Goal: Information Seeking & Learning: Understand process/instructions

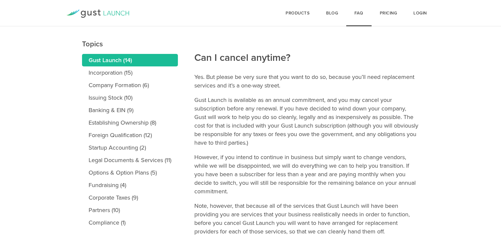
click at [296, 53] on main "Topics Gust Launch (14) Incorporation (15) Company Formation (6) Issuing Stock …" at bounding box center [250, 192] width 501 height 336
click at [268, 69] on article "Can I cancel anytime? Yes. But please be very sure that you want to do so, beca…" at bounding box center [306, 179] width 225 height 310
drag, startPoint x: 200, startPoint y: 57, endPoint x: 338, endPoint y: 41, distance: 138.4
click at [273, 51] on h2 "Can I cancel anytime?" at bounding box center [306, 36] width 225 height 58
click at [264, 74] on p "Yes. But please be very sure that you want to do so, because you’ll need replac…" at bounding box center [306, 81] width 225 height 17
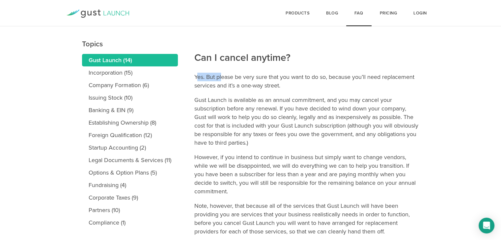
drag, startPoint x: 195, startPoint y: 75, endPoint x: 232, endPoint y: 71, distance: 36.4
click at [230, 73] on p "Yes. But please be very sure that you want to do so, because you’ll need replac…" at bounding box center [306, 81] width 225 height 17
click at [203, 77] on p "Yes. But please be very sure that you want to do so, because you’ll need replac…" at bounding box center [306, 81] width 225 height 17
click at [194, 77] on p "Yes. But please be very sure that you want to do so, because you’ll need replac…" at bounding box center [306, 81] width 225 height 17
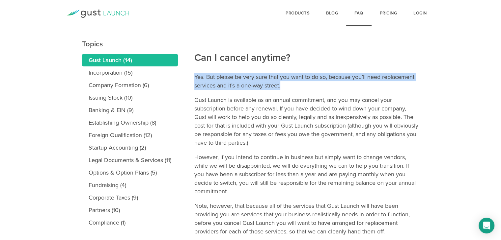
drag, startPoint x: 194, startPoint y: 77, endPoint x: 284, endPoint y: 89, distance: 90.9
click at [284, 89] on p "Yes. But please be very sure that you want to do so, because you’ll need replac…" at bounding box center [306, 81] width 225 height 17
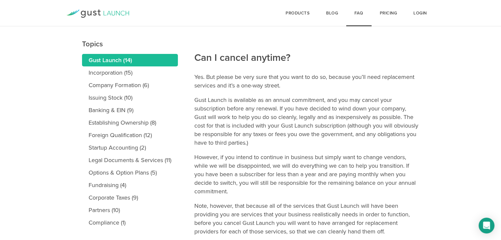
drag, startPoint x: 192, startPoint y: 99, endPoint x: 229, endPoint y: 102, distance: 37.6
click at [229, 102] on main "Topics Gust Launch (14) Incorporation (15) Company Formation (6) Issuing Stock …" at bounding box center [250, 192] width 501 height 336
click at [239, 104] on p "Gust Launch is available as an annual commitment, and you may cancel your subsc…" at bounding box center [306, 121] width 225 height 51
drag, startPoint x: 248, startPoint y: 103, endPoint x: 324, endPoint y: 102, distance: 76.0
click at [324, 102] on p "Gust Launch is available as an annual commitment, and you may cancel your subsc…" at bounding box center [306, 121] width 225 height 51
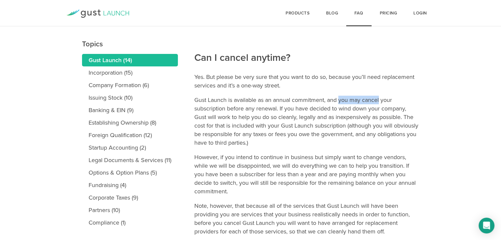
drag, startPoint x: 339, startPoint y: 102, endPoint x: 379, endPoint y: 100, distance: 39.8
click at [379, 100] on p "Gust Launch is available as an annual commitment, and you may cancel your subsc…" at bounding box center [306, 121] width 225 height 51
drag, startPoint x: 198, startPoint y: 107, endPoint x: 279, endPoint y: 108, distance: 80.6
click at [279, 108] on p "Gust Launch is available as an annual commitment, and you may cancel your subsc…" at bounding box center [306, 121] width 225 height 51
click at [278, 111] on p "Gust Launch is available as an annual commitment, and you may cancel your subsc…" at bounding box center [306, 121] width 225 height 51
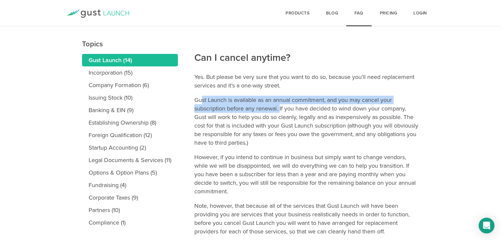
drag, startPoint x: 280, startPoint y: 109, endPoint x: 201, endPoint y: 103, distance: 79.2
click at [201, 103] on p "Gust Launch is available as an annual commitment, and you may cancel your subsc…" at bounding box center [306, 121] width 225 height 51
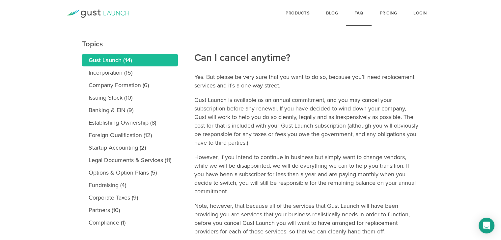
click at [295, 113] on p "Gust Launch is available as an annual commitment, and you may cancel your subsc…" at bounding box center [306, 121] width 225 height 51
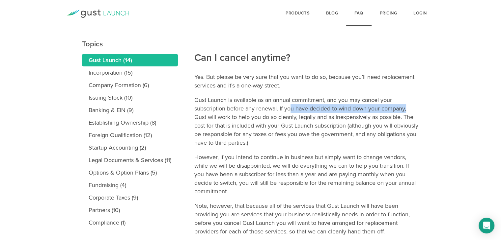
drag, startPoint x: 290, startPoint y: 110, endPoint x: 412, endPoint y: 111, distance: 121.8
click at [412, 111] on p "Gust Launch is available as an annual commitment, and you may cancel your subsc…" at bounding box center [306, 121] width 225 height 51
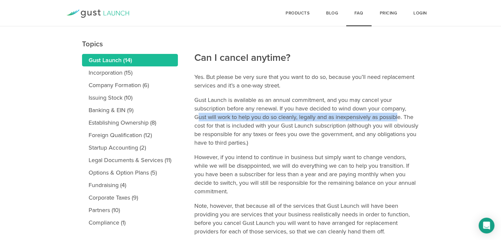
drag, startPoint x: 196, startPoint y: 117, endPoint x: 400, endPoint y: 119, distance: 203.4
click at [400, 119] on p "Gust Launch is available as an annual commitment, and you may cancel your subsc…" at bounding box center [306, 121] width 225 height 51
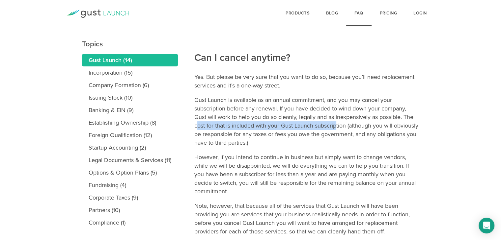
drag, startPoint x: 196, startPoint y: 126, endPoint x: 337, endPoint y: 129, distance: 140.6
click at [337, 129] on p "Gust Launch is available as an annual commitment, and you may cancel your subsc…" at bounding box center [306, 121] width 225 height 51
drag, startPoint x: 240, startPoint y: 131, endPoint x: 306, endPoint y: 144, distance: 67.8
click at [306, 144] on p "Gust Launch is available as an annual commitment, and you may cancel your subsc…" at bounding box center [306, 121] width 225 height 51
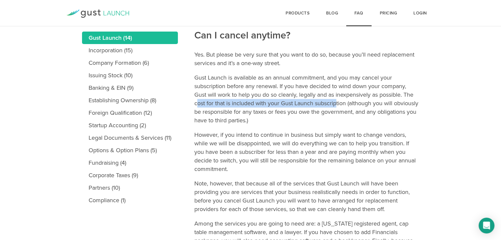
scroll to position [99, 0]
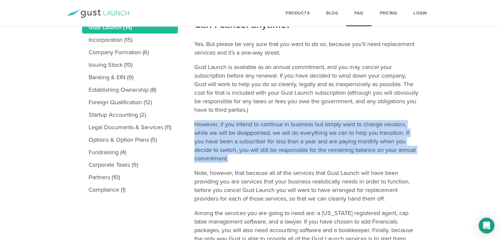
drag, startPoint x: 195, startPoint y: 123, endPoint x: 239, endPoint y: 158, distance: 55.8
click at [239, 158] on p "However, if you intend to continue in business but simply want to change vendor…" at bounding box center [306, 141] width 225 height 43
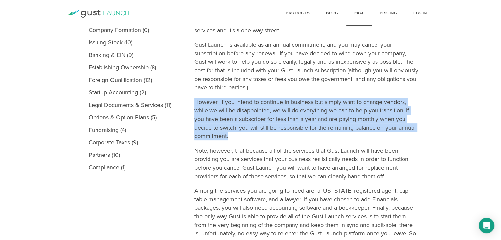
scroll to position [132, 0]
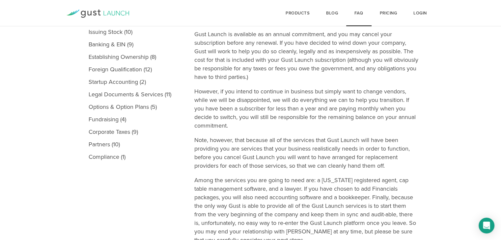
click at [200, 134] on article "Can I cancel anytime? Yes. But please be very sure that you want to do so, beca…" at bounding box center [306, 114] width 225 height 310
drag, startPoint x: 195, startPoint y: 141, endPoint x: 398, endPoint y: 164, distance: 204.0
click at [398, 164] on p "Note, however, that because all of the services that Gust Launch will have been…" at bounding box center [306, 153] width 225 height 34
click at [199, 140] on p "Note, however, that because all of the services that Gust Launch will have been…" at bounding box center [306, 153] width 225 height 34
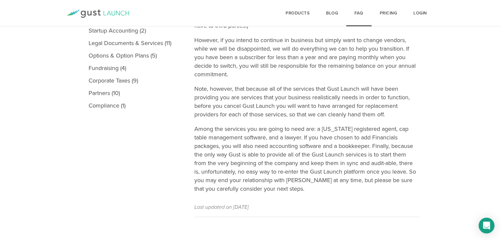
scroll to position [186, 0]
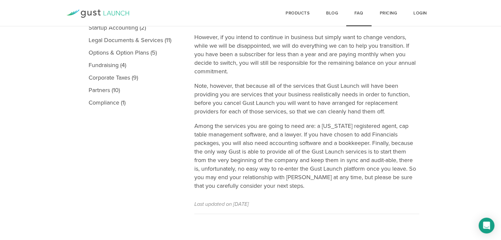
drag, startPoint x: 191, startPoint y: 124, endPoint x: 233, endPoint y: 129, distance: 41.8
click at [233, 129] on main "Topics Gust Launch (14) Incorporation (15) Company Formation (6) Issuing Stock …" at bounding box center [250, 72] width 501 height 336
click at [270, 131] on p "Among the services you are going to need are: a Delaware registered agent, cap …" at bounding box center [306, 156] width 225 height 68
drag, startPoint x: 344, startPoint y: 125, endPoint x: 382, endPoint y: 126, distance: 37.9
click at [378, 126] on p "Among the services you are going to need are: a Delaware registered agent, cap …" at bounding box center [306, 156] width 225 height 68
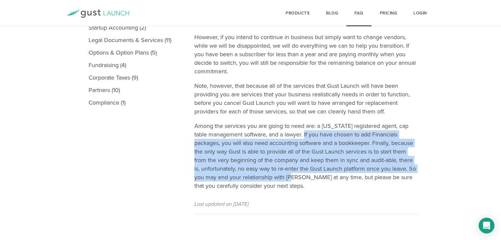
drag, startPoint x: 293, startPoint y: 135, endPoint x: 298, endPoint y: 175, distance: 41.1
click at [298, 175] on p "Among the services you are going to need are: a Delaware registered agent, cap …" at bounding box center [306, 156] width 225 height 68
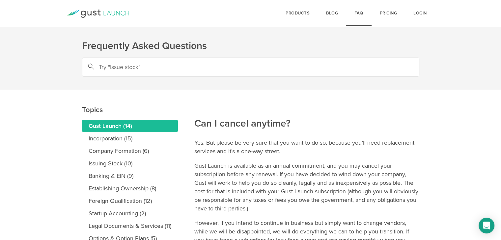
scroll to position [0, 0]
click at [395, 17] on link "Pricing" at bounding box center [388, 13] width 34 height 26
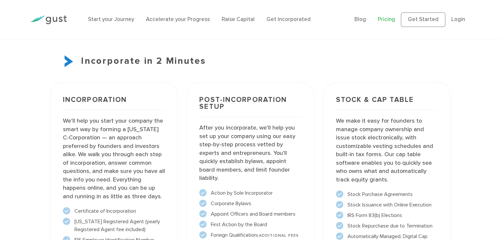
scroll to position [527, 0]
